Goal: Navigation & Orientation: Find specific page/section

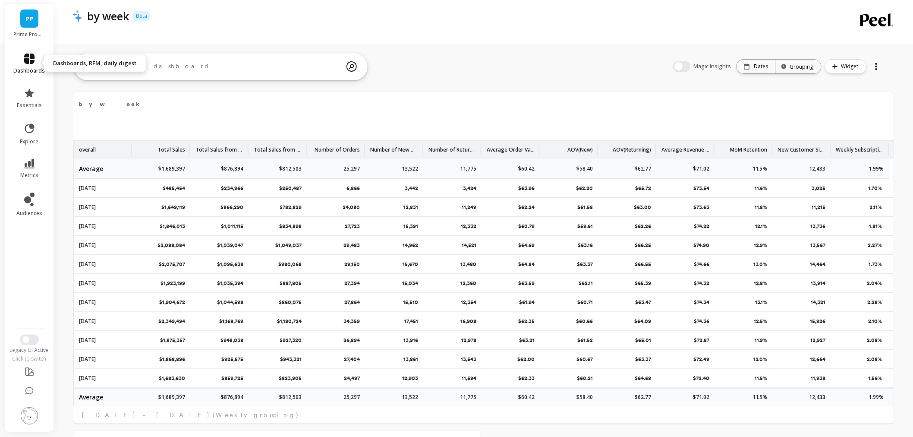
click at [37, 63] on link "dashboards" at bounding box center [30, 64] width 32 height 21
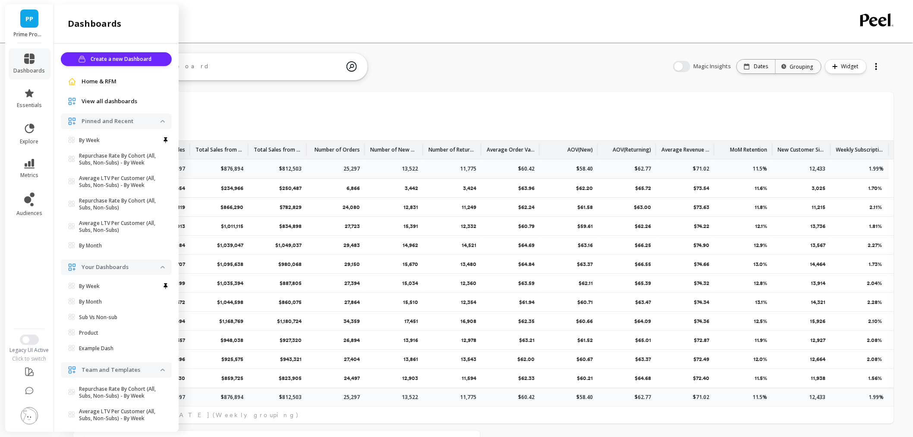
click at [78, 82] on div "Home & RFM" at bounding box center [116, 81] width 97 height 9
click at [114, 81] on span "Home & RFM" at bounding box center [99, 81] width 35 height 9
